Goal: Task Accomplishment & Management: Use online tool/utility

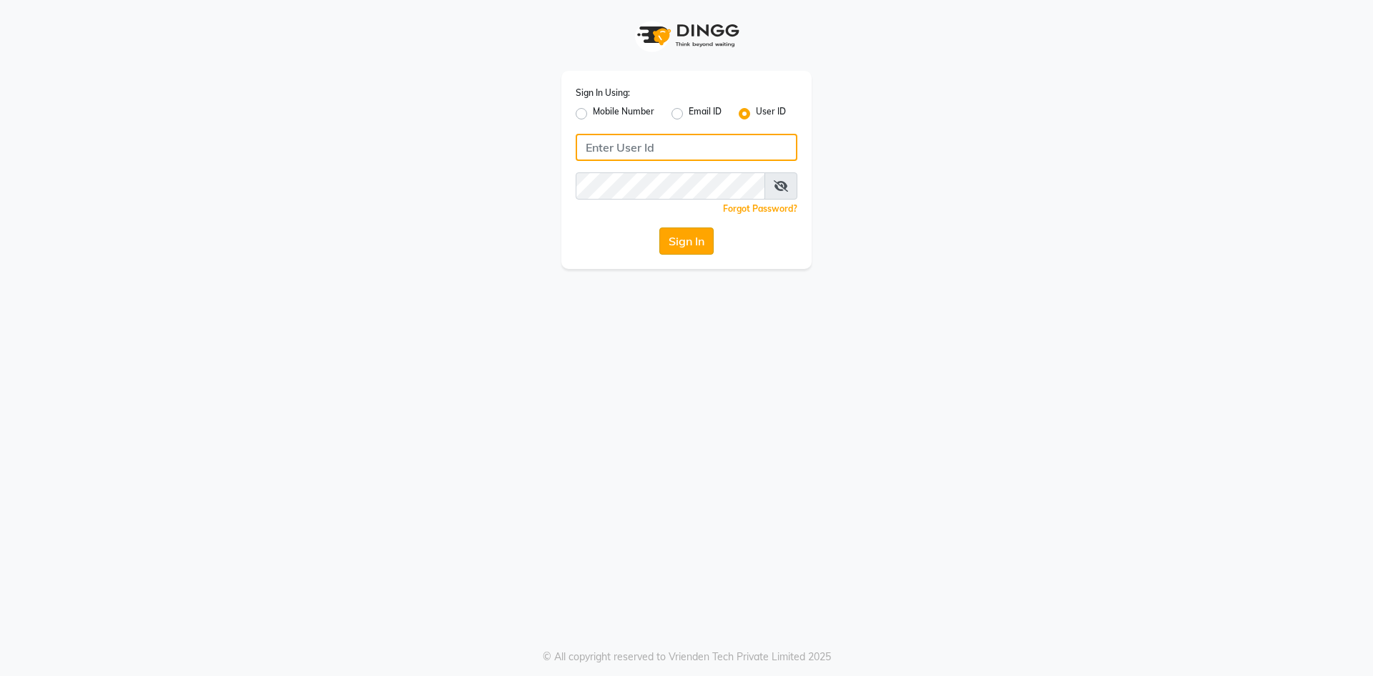
type input "Tony&guy"
drag, startPoint x: 704, startPoint y: 240, endPoint x: 699, endPoint y: 234, distance: 8.2
click at [701, 237] on button "Sign In" at bounding box center [686, 240] width 54 height 27
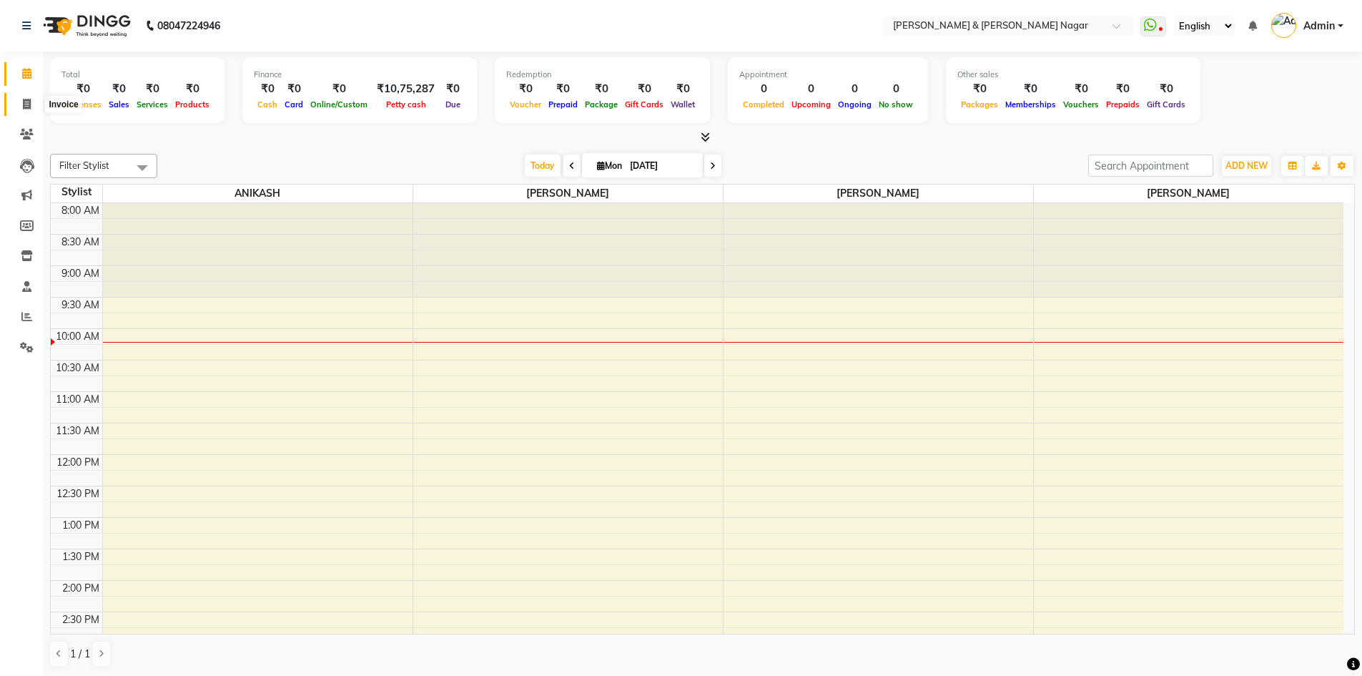
click at [27, 105] on icon at bounding box center [27, 104] width 8 height 11
select select "789"
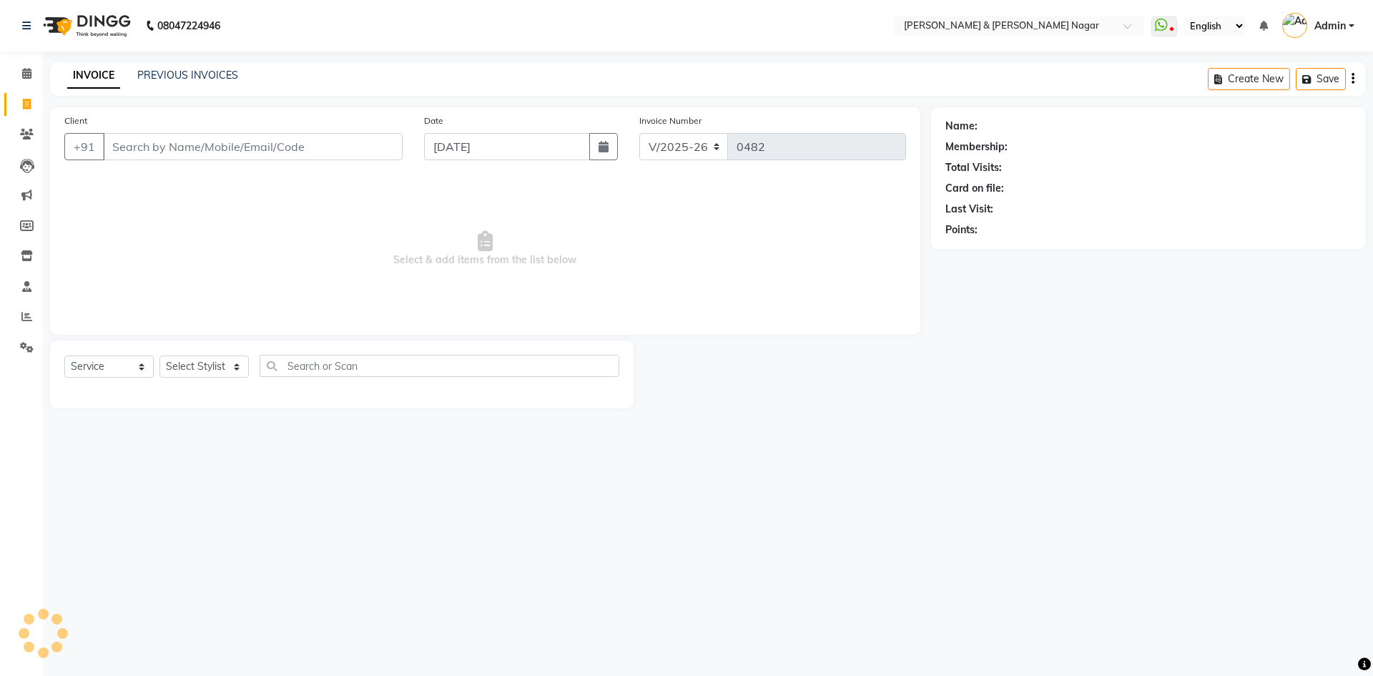
select select "product"
